Goal: Navigation & Orientation: Find specific page/section

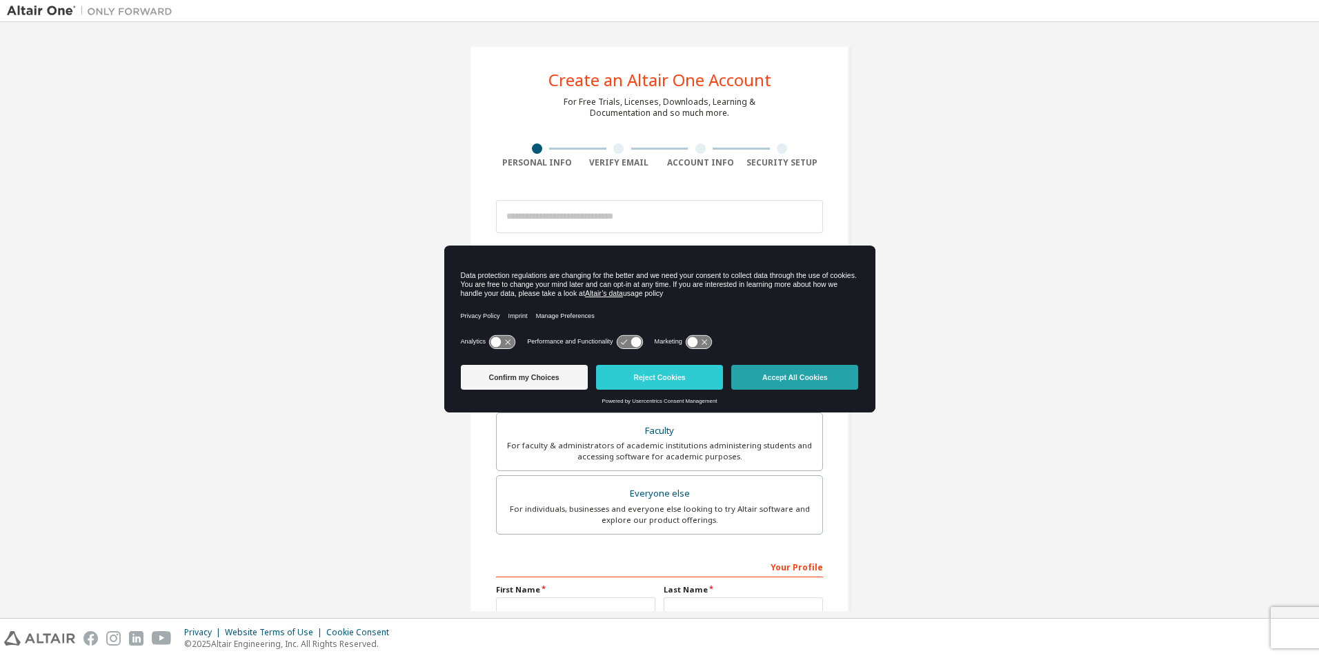
click at [807, 385] on button "Accept All Cookies" at bounding box center [794, 377] width 127 height 25
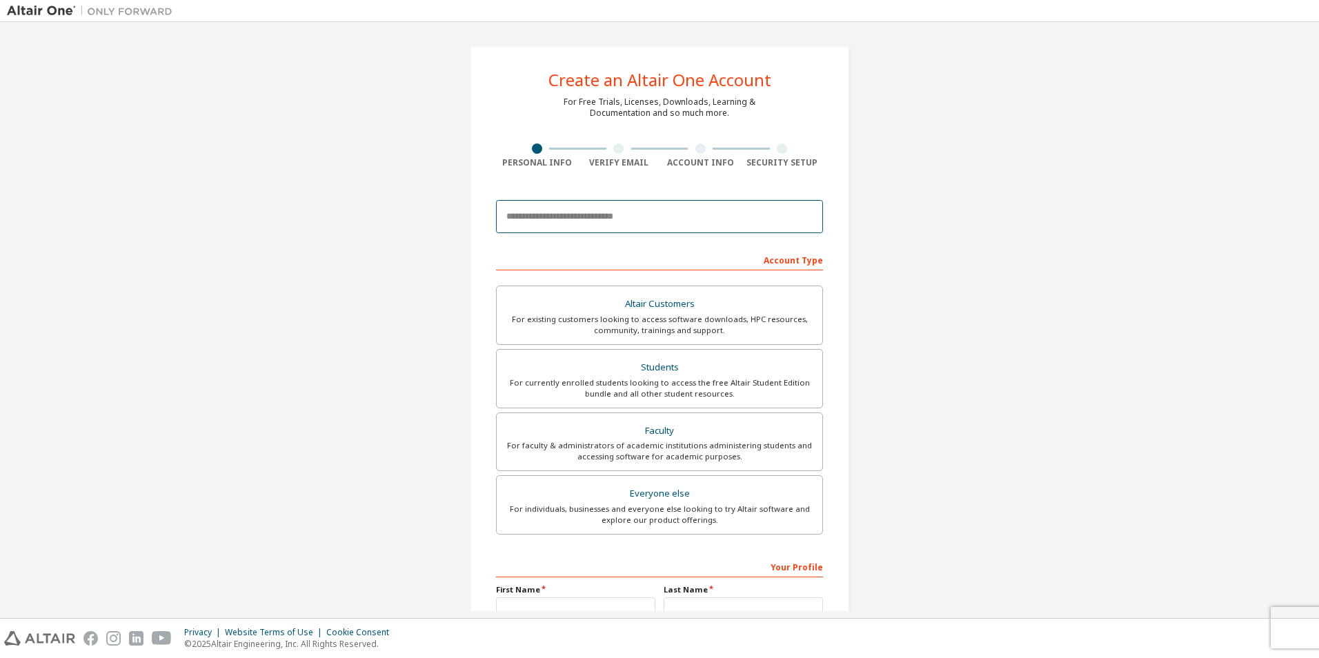
click at [604, 220] on input "email" at bounding box center [659, 216] width 327 height 33
type input "**********"
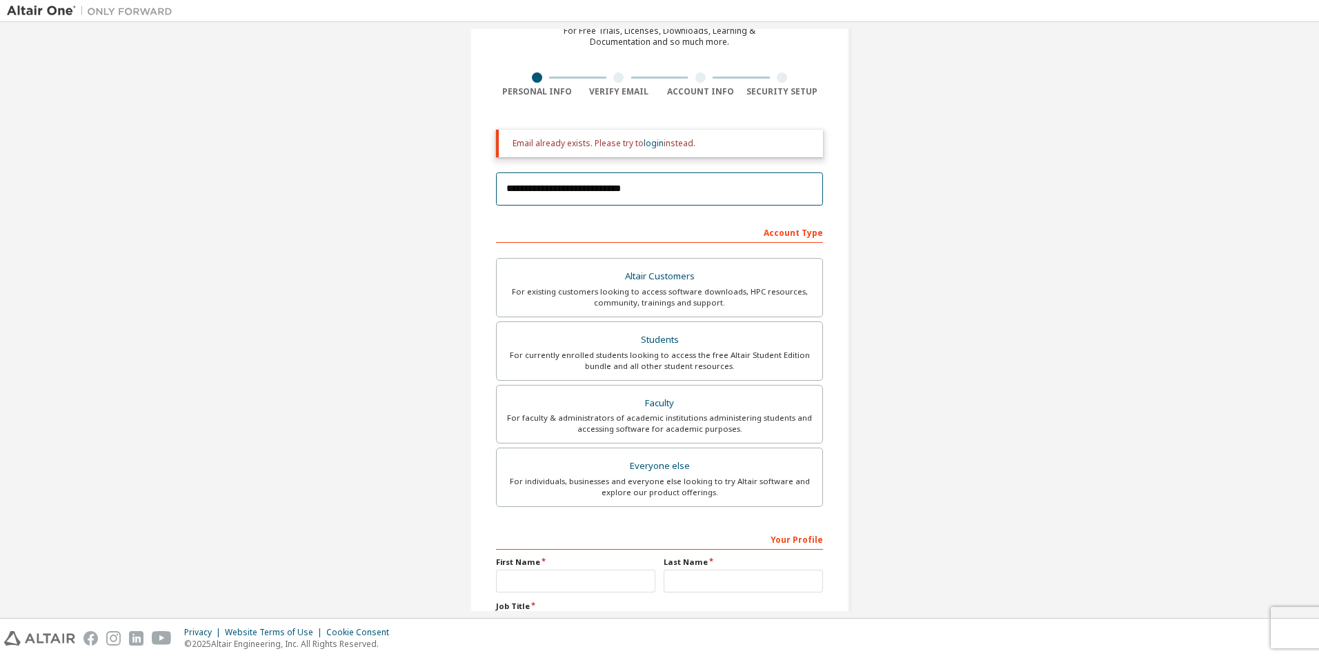
scroll to position [193, 0]
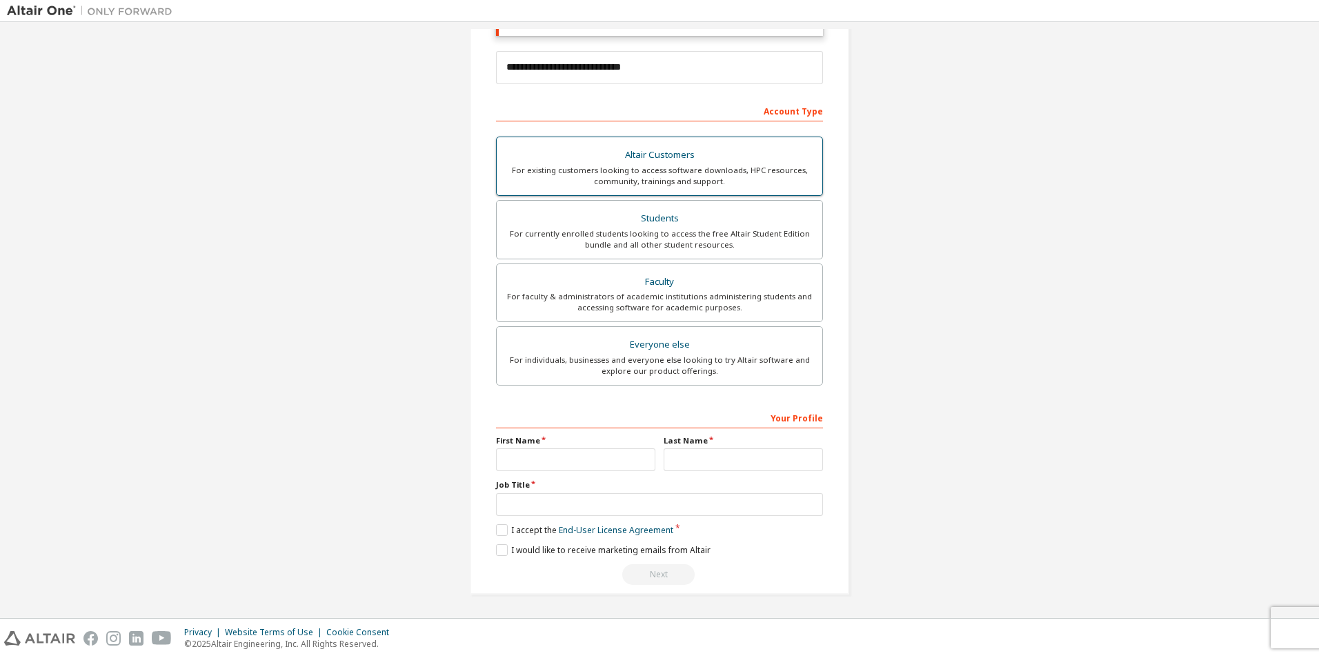
click at [638, 157] on div "Altair Customers" at bounding box center [659, 155] width 309 height 19
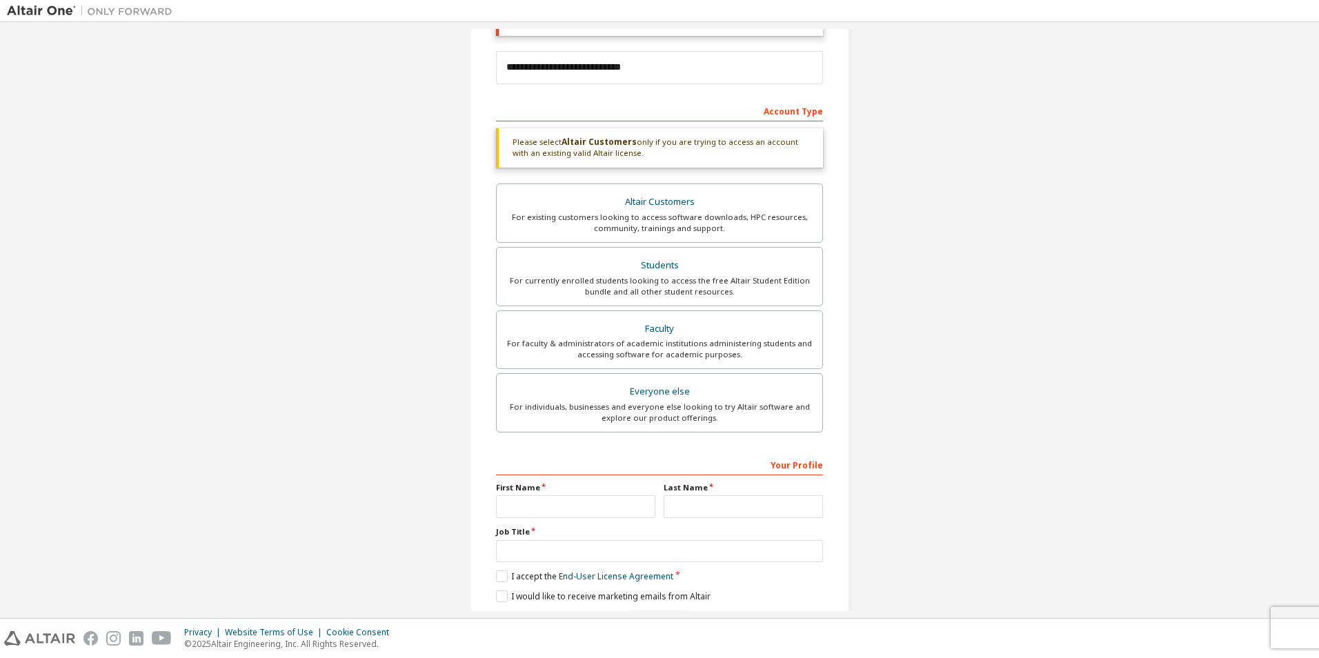
click at [952, 274] on div "**********" at bounding box center [660, 246] width 1306 height 821
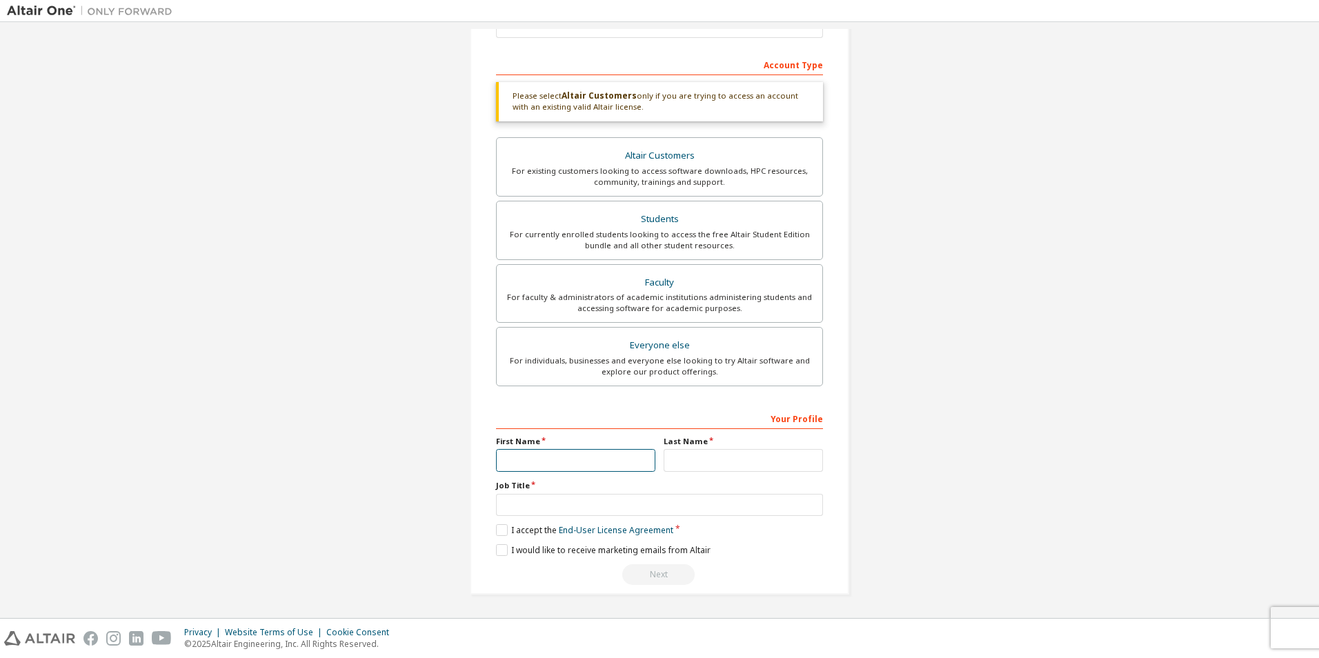
click at [603, 467] on input "text" at bounding box center [575, 460] width 159 height 23
type input "*****"
type input "**********"
click at [508, 526] on label "I accept the End-User License Agreement" at bounding box center [584, 530] width 177 height 12
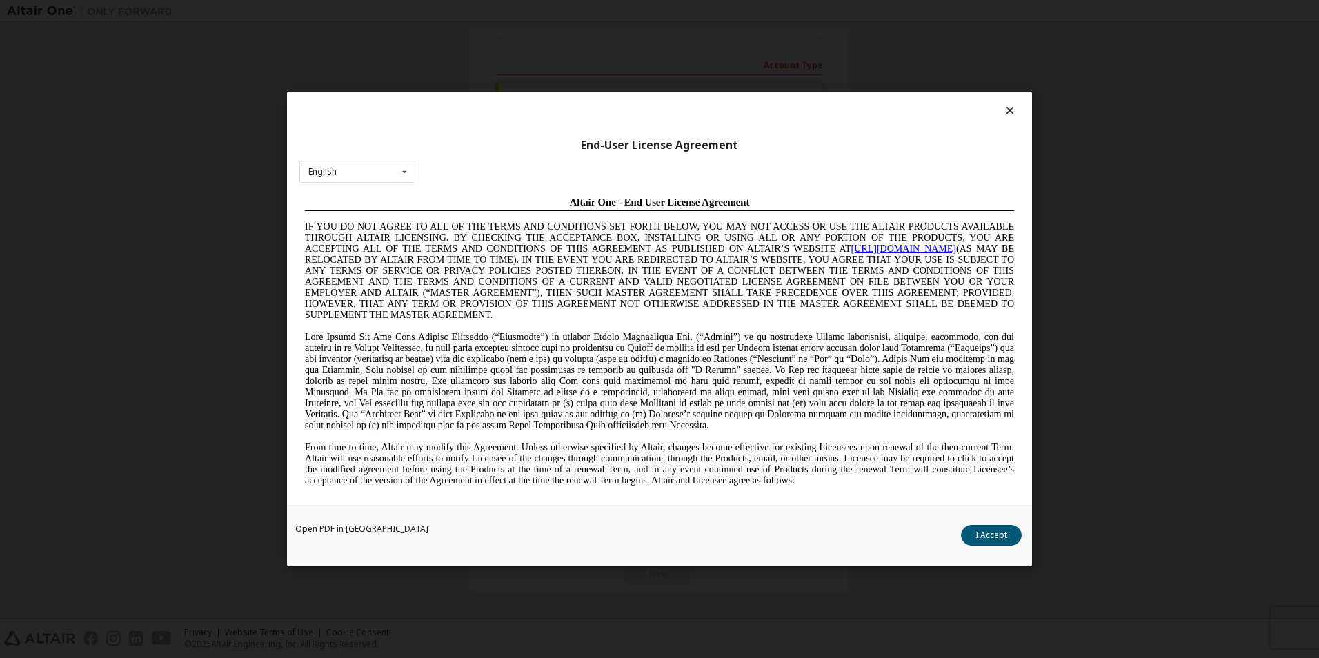
scroll to position [0, 0]
click at [1003, 544] on button "I Accept" at bounding box center [991, 535] width 61 height 21
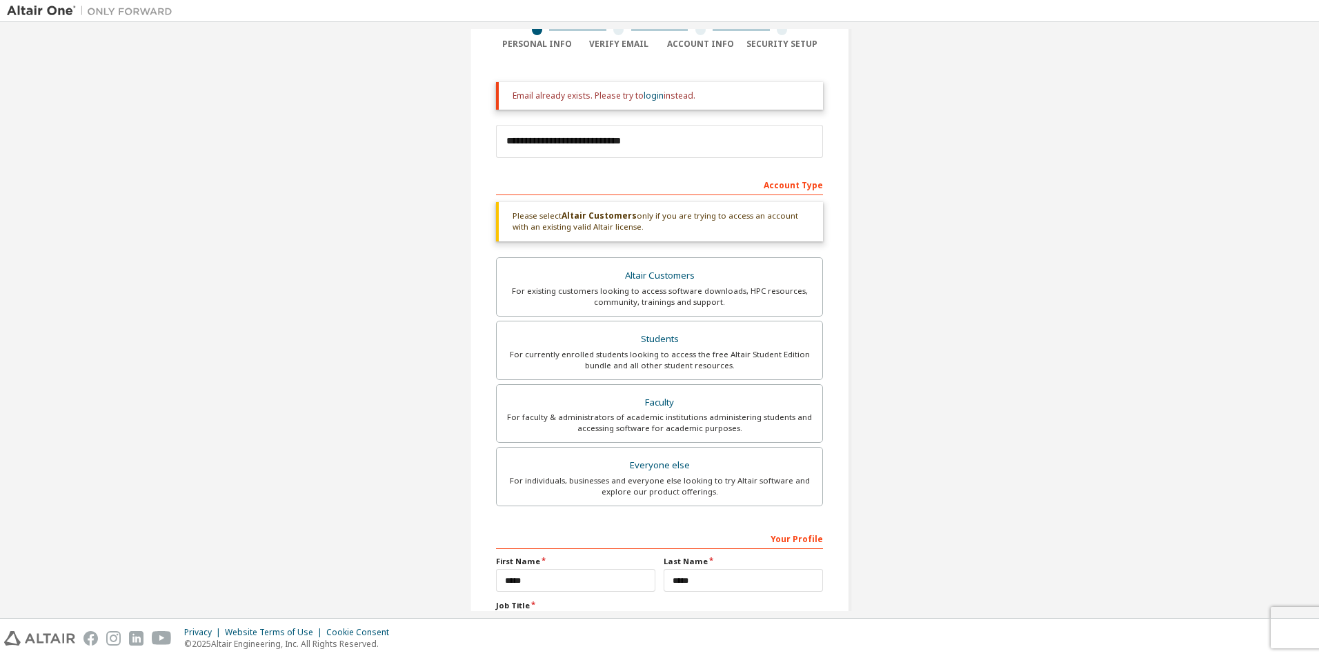
scroll to position [32, 0]
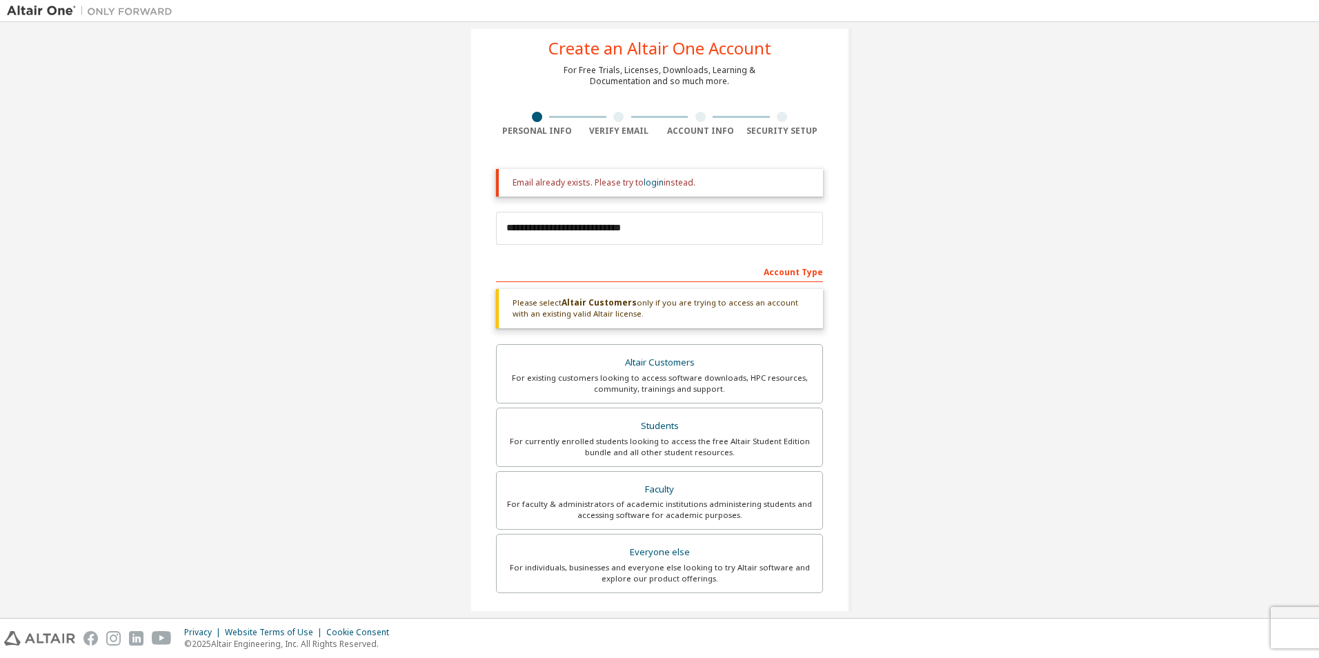
click at [692, 267] on div "Account Type" at bounding box center [659, 271] width 327 height 22
click at [647, 183] on link "login" at bounding box center [654, 183] width 20 height 12
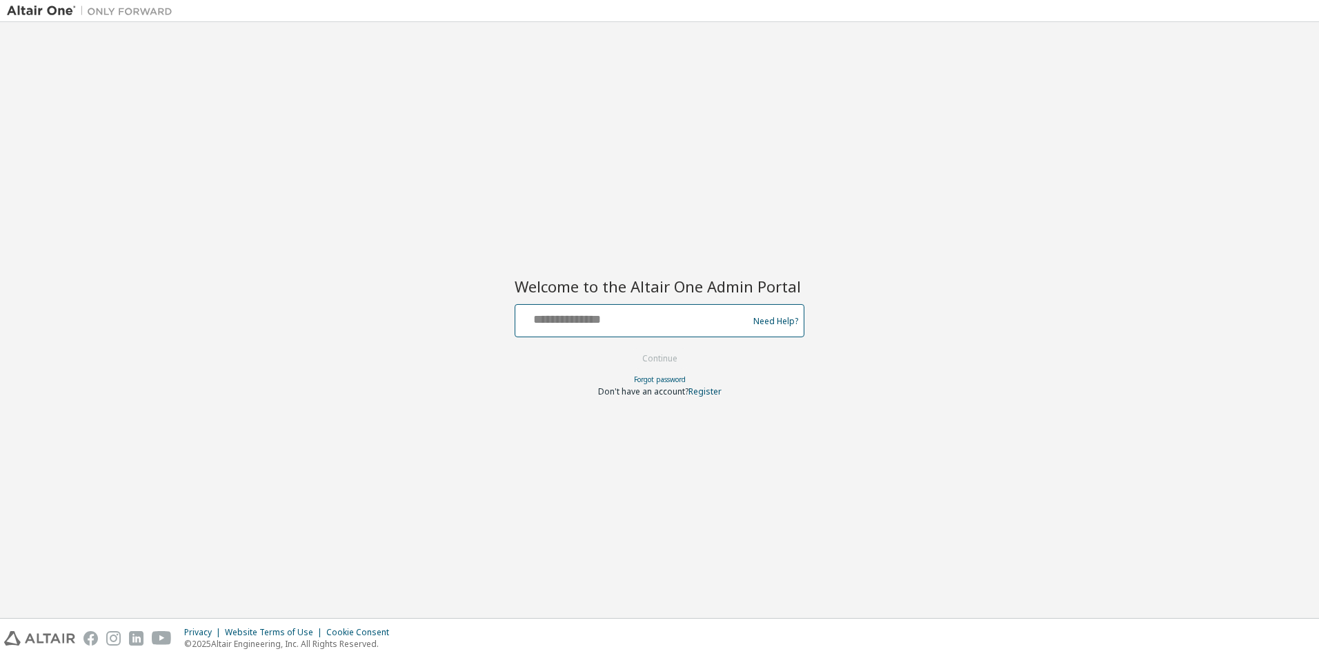
click at [672, 317] on input "text" at bounding box center [634, 318] width 226 height 20
type input "**********"
click at [680, 363] on button "Continue" at bounding box center [660, 358] width 64 height 21
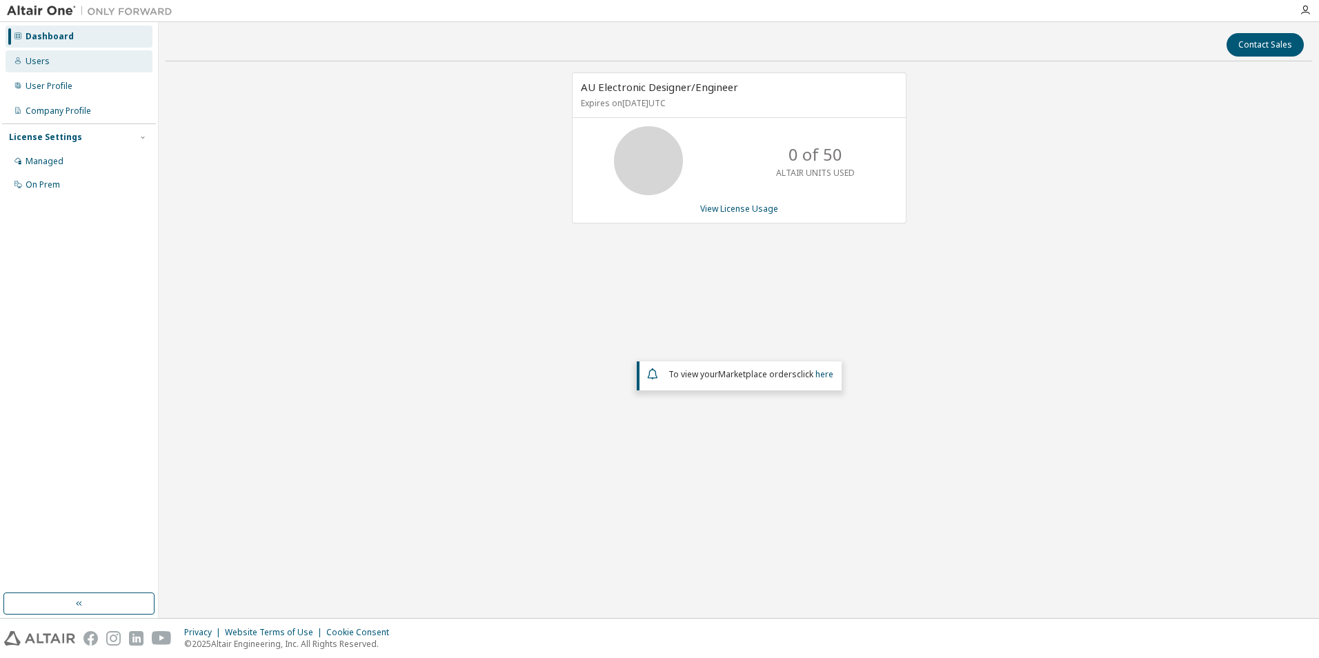
click at [50, 64] on div "Users" at bounding box center [79, 61] width 147 height 22
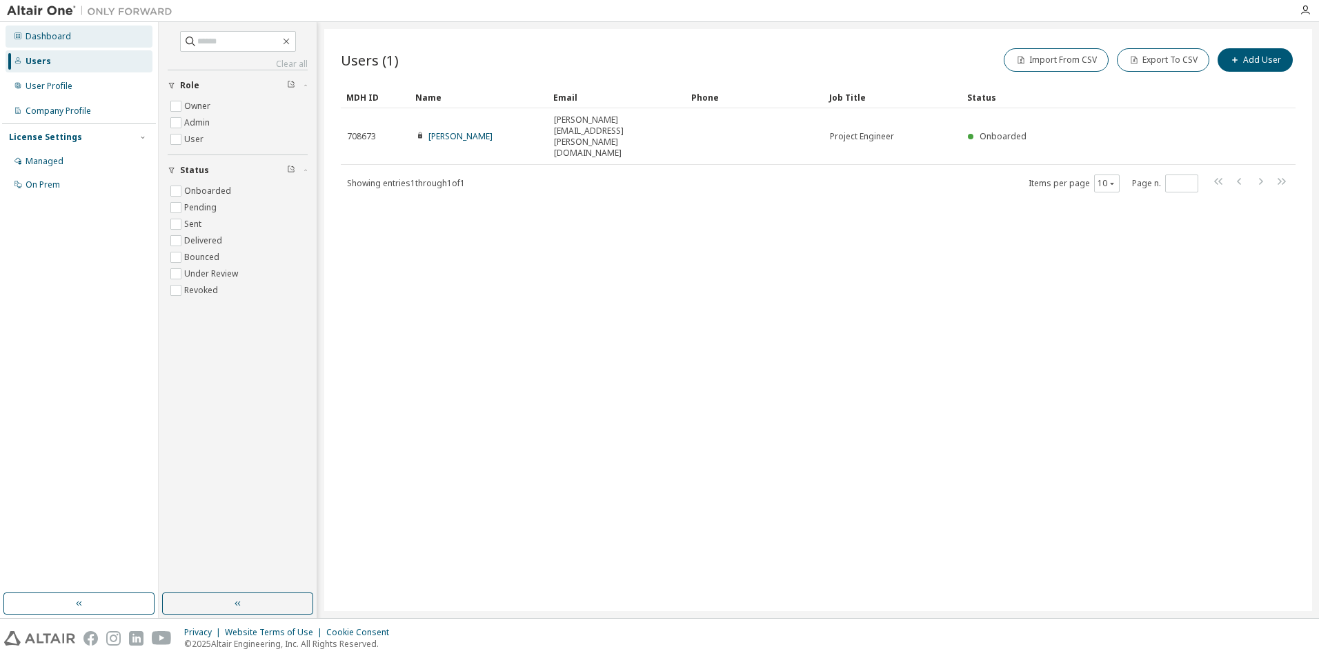
click at [49, 39] on div "Dashboard" at bounding box center [49, 36] width 46 height 11
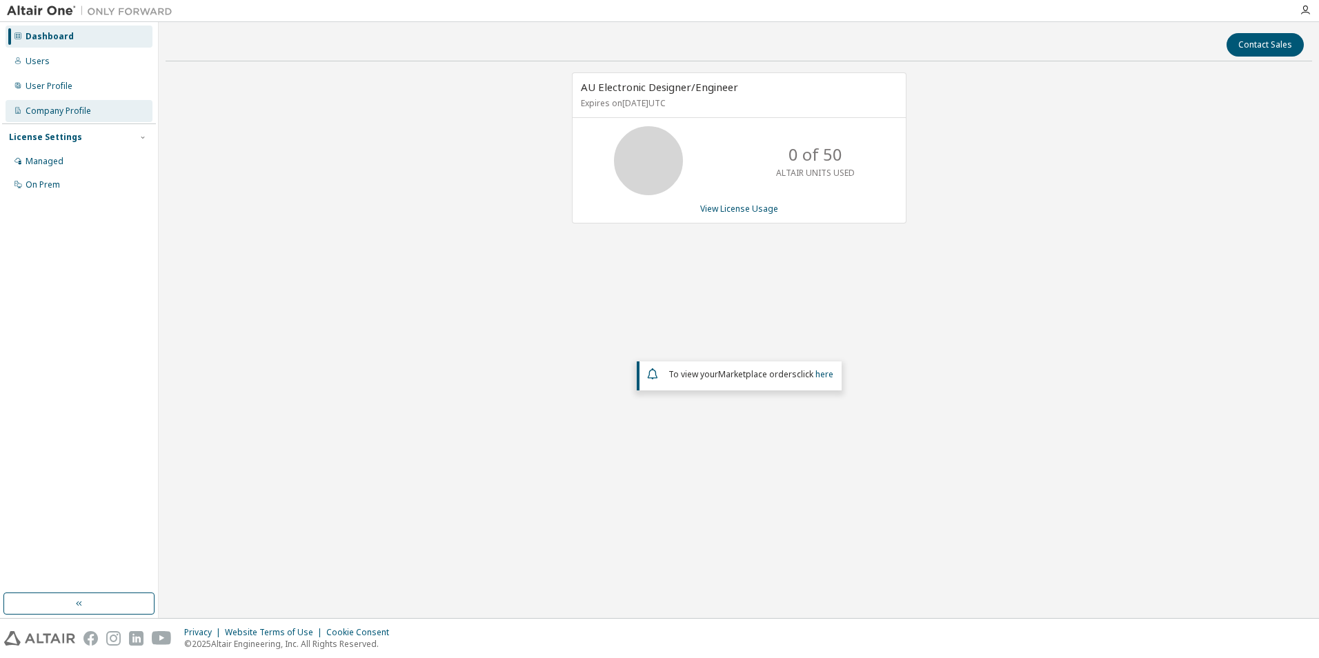
click at [59, 109] on div "Company Profile" at bounding box center [59, 111] width 66 height 11
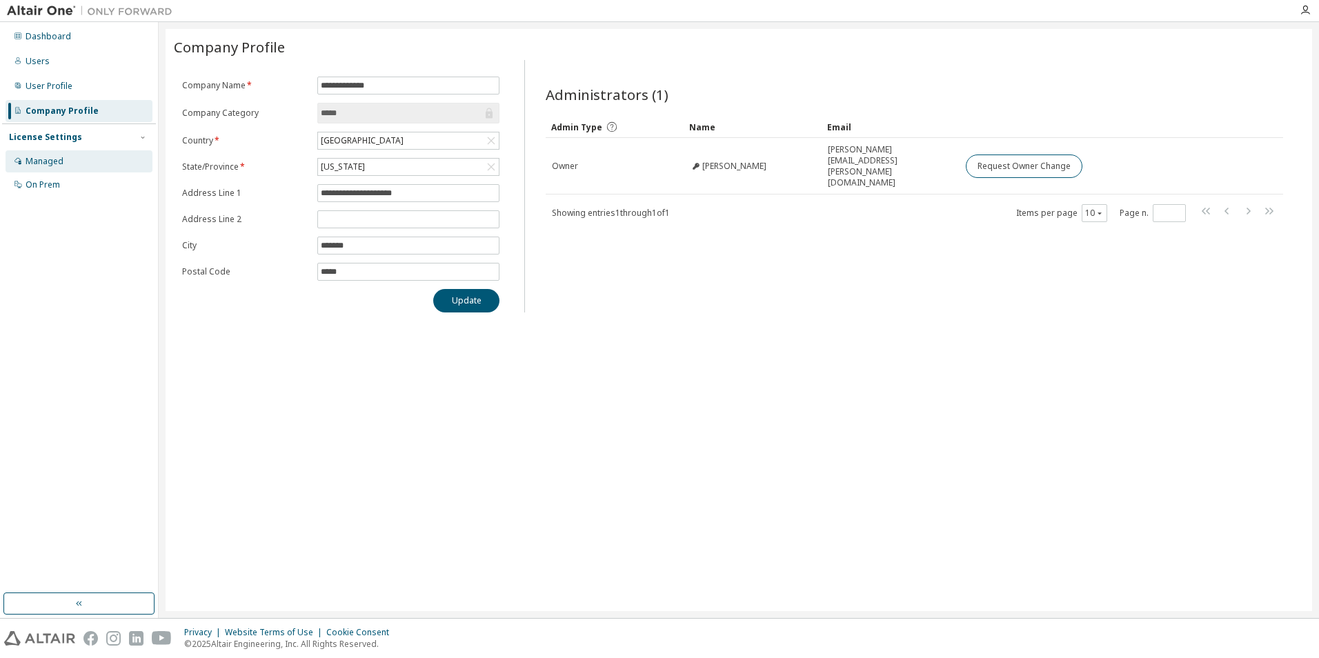
click at [60, 161] on div "Managed" at bounding box center [45, 161] width 38 height 11
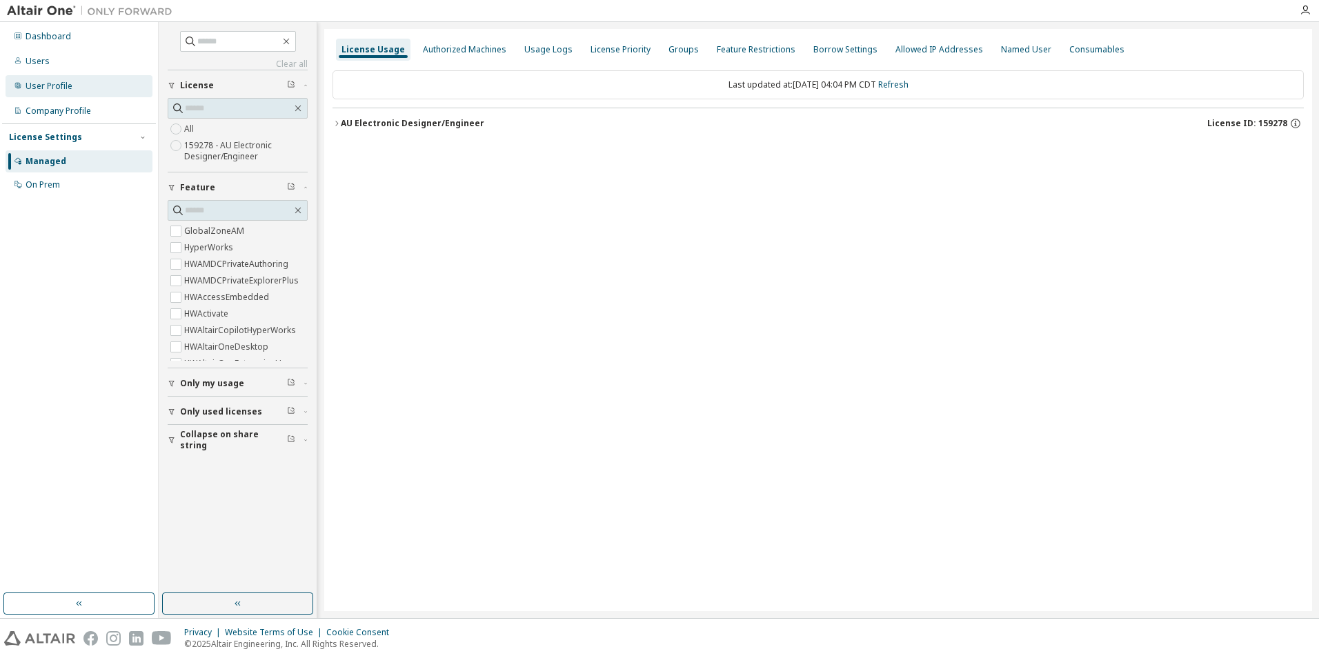
click at [50, 84] on div "User Profile" at bounding box center [49, 86] width 47 height 11
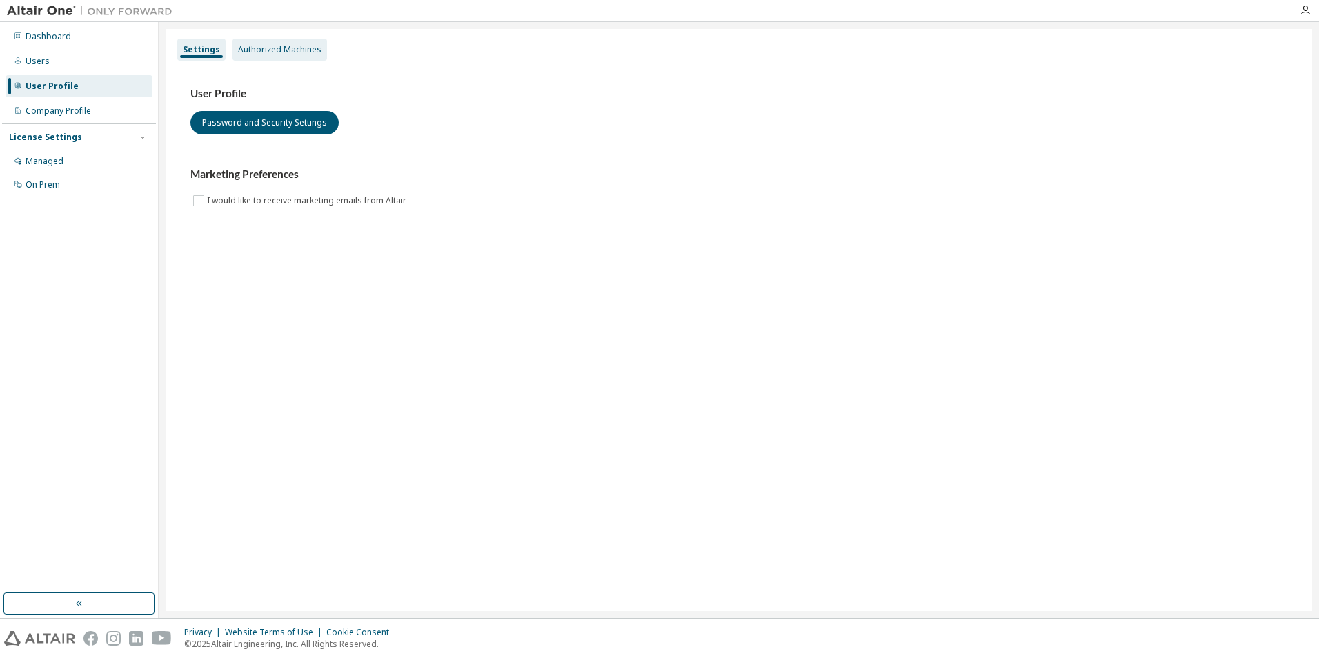
click at [272, 49] on div "Authorized Machines" at bounding box center [279, 49] width 83 height 11
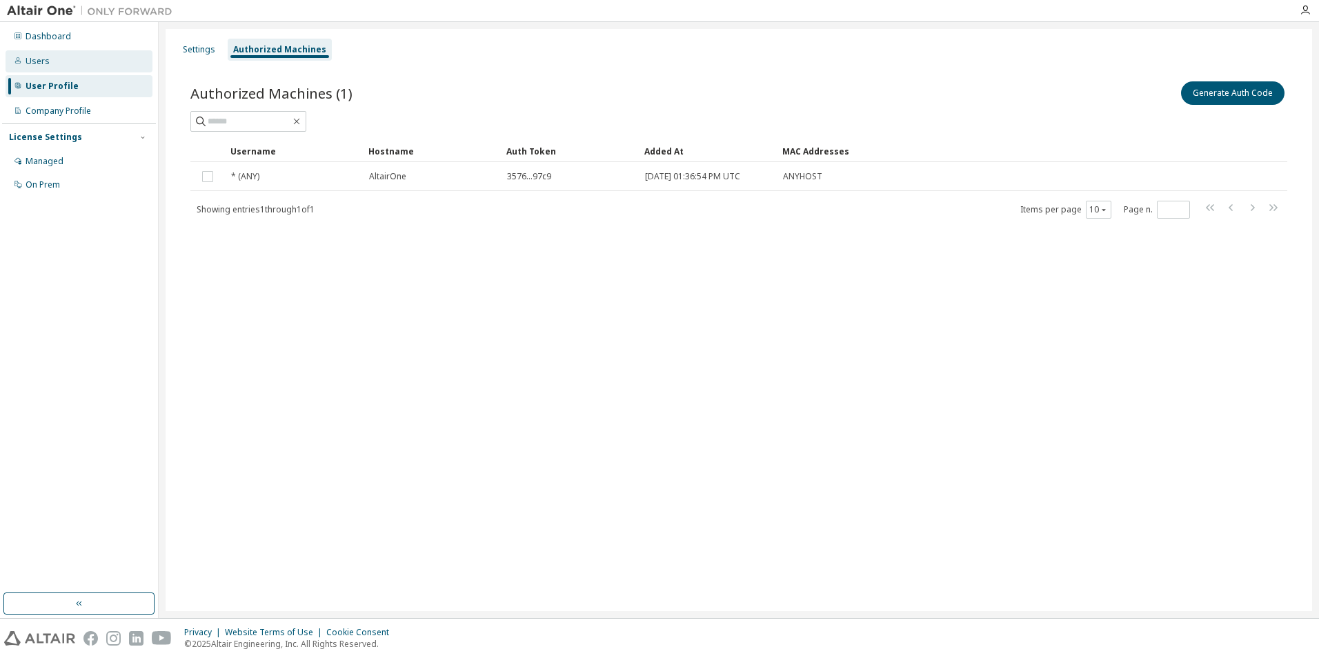
click at [55, 65] on div "Users" at bounding box center [79, 61] width 147 height 22
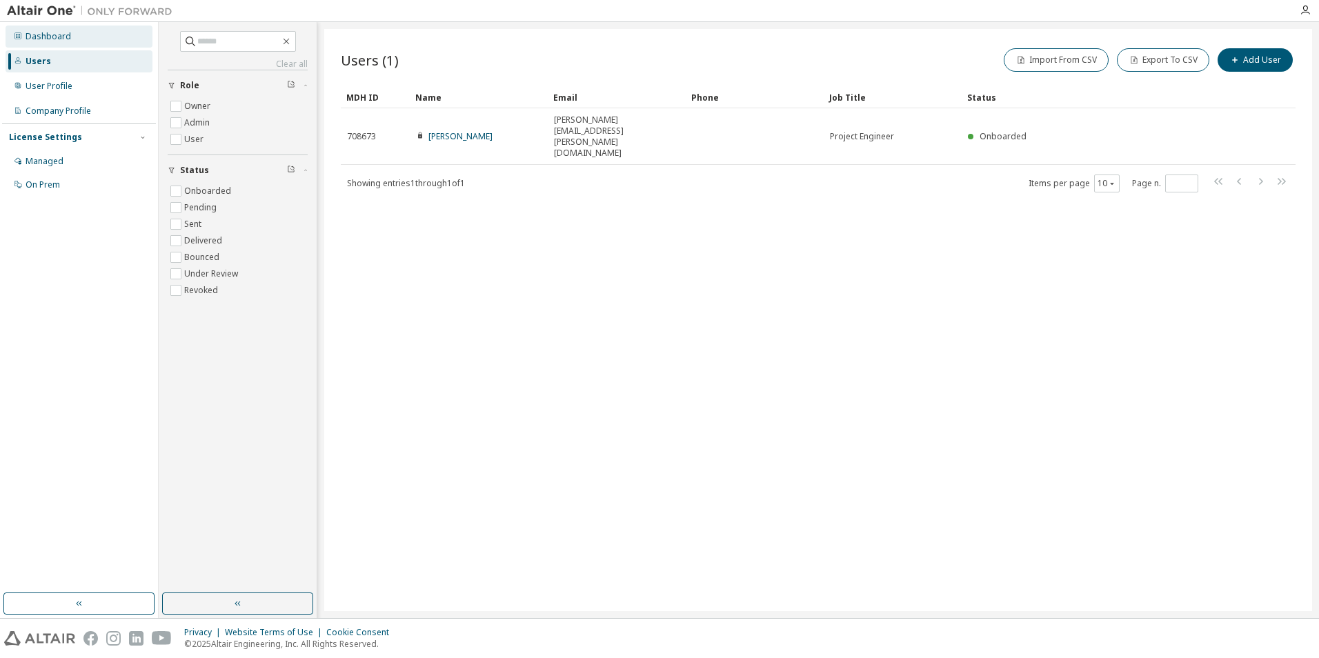
click at [48, 39] on div "Dashboard" at bounding box center [49, 36] width 46 height 11
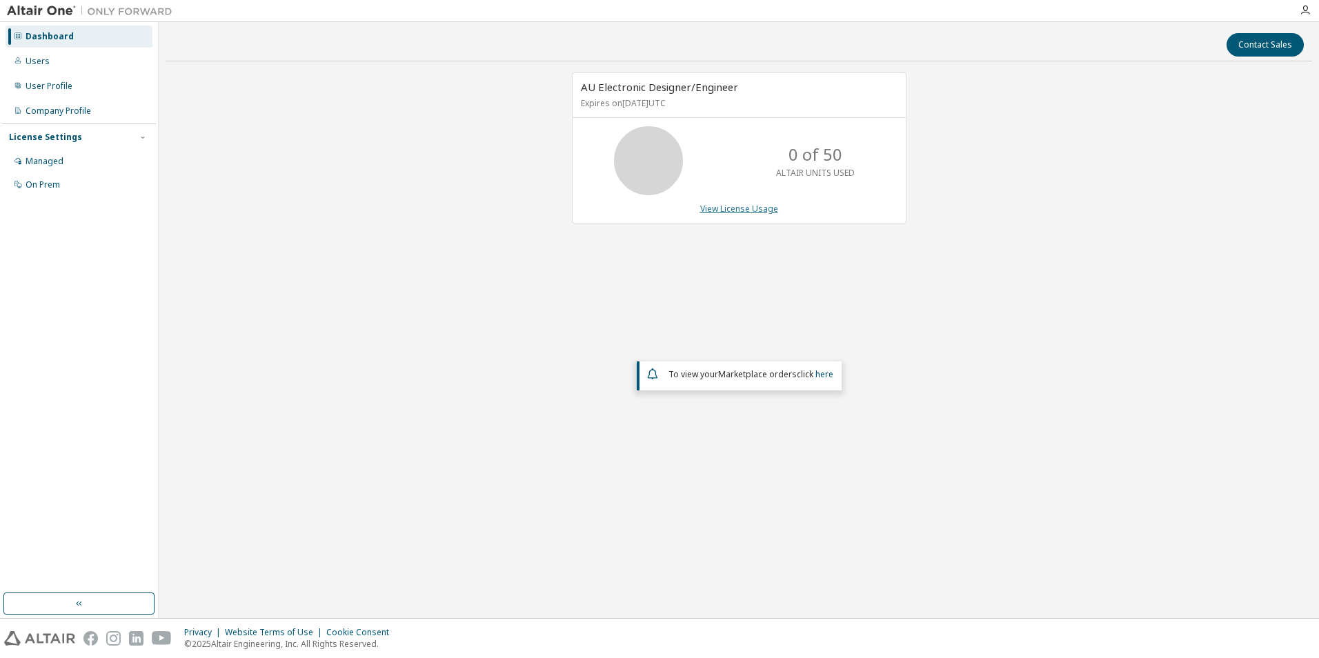
click at [739, 206] on link "View License Usage" at bounding box center [739, 209] width 78 height 12
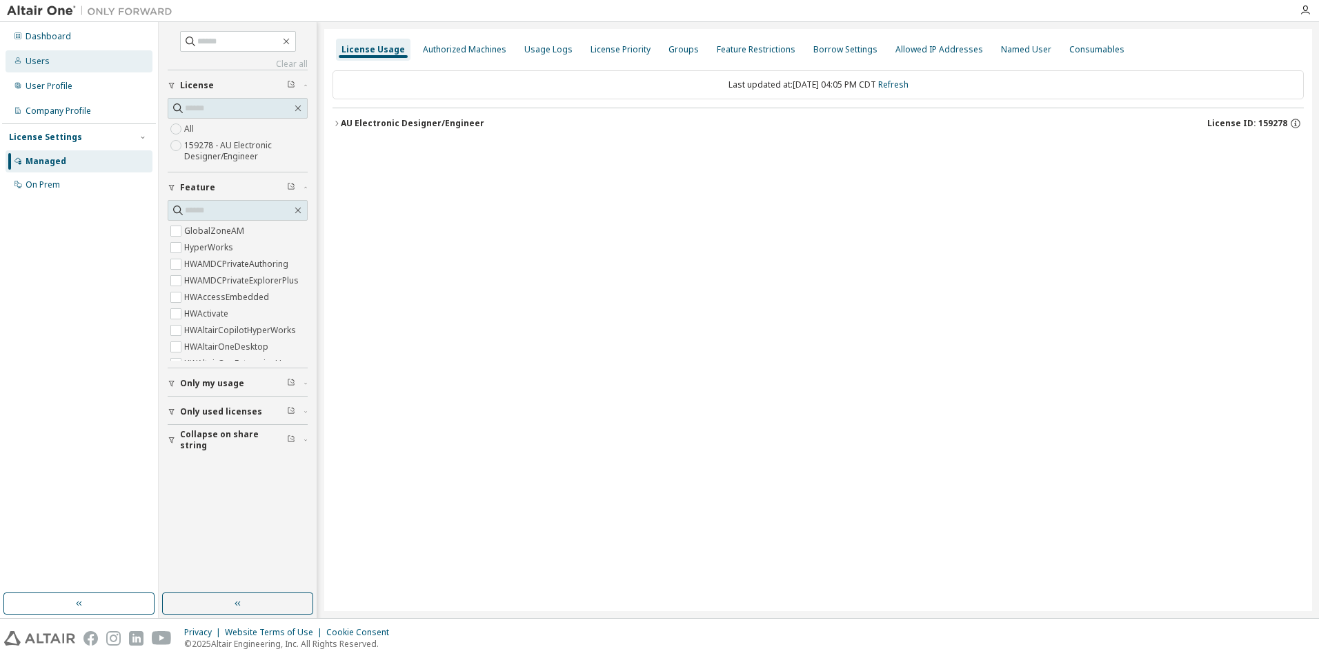
click at [68, 53] on div "Users" at bounding box center [79, 61] width 147 height 22
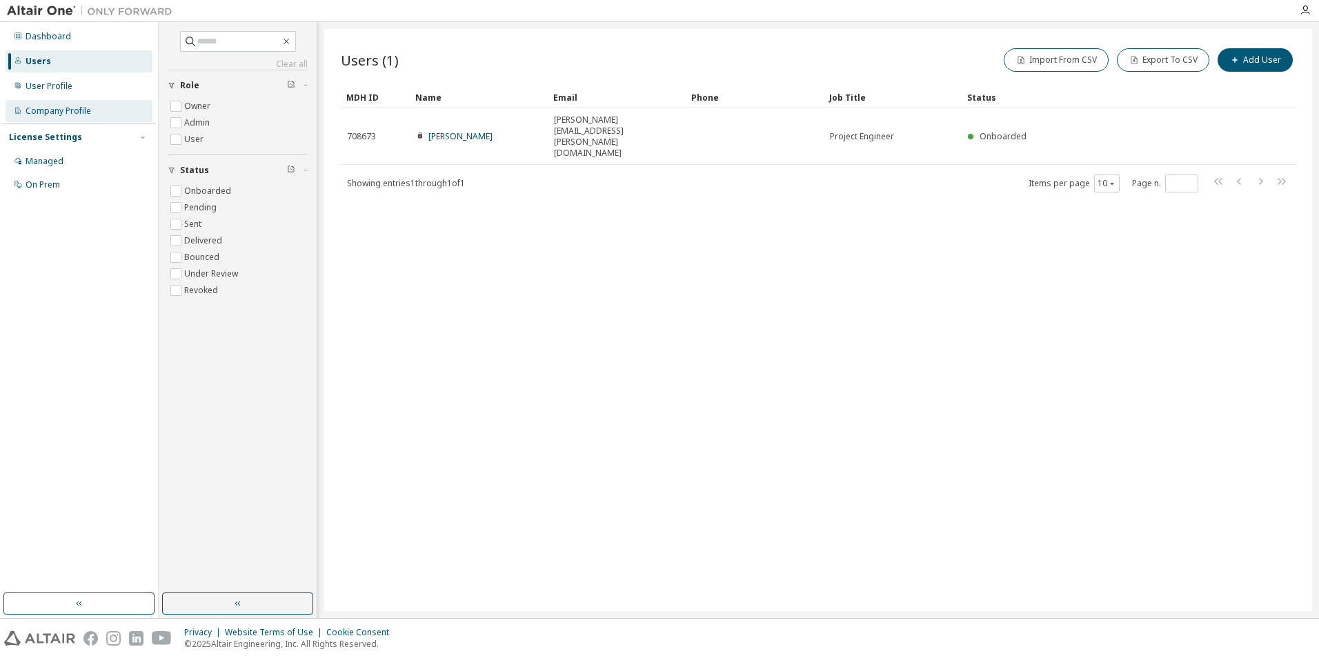
click at [63, 106] on div "Company Profile" at bounding box center [59, 111] width 66 height 11
